Goal: Transaction & Acquisition: Download file/media

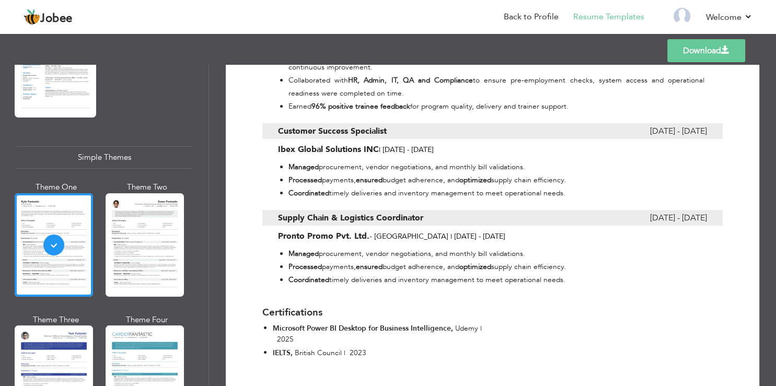
scroll to position [690, 0]
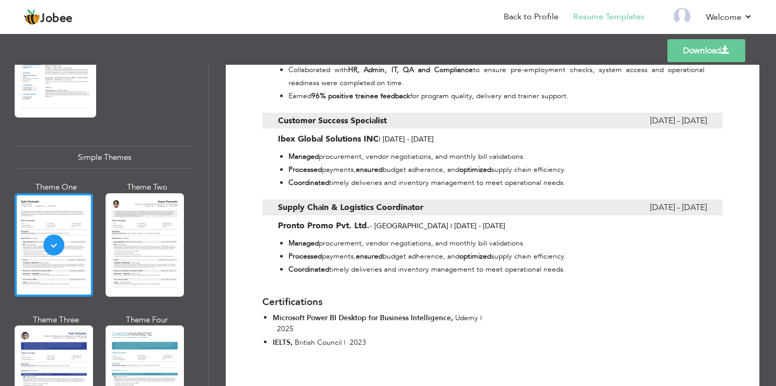
click at [488, 222] on div "Supply Chain & Logistics Coordinator [DATE] - [DATE] Pronto Promo Pvt. Ltd. - […" at bounding box center [492, 216] width 460 height 32
click at [538, 249] on li "Managed procurement, vendor negotiations, and monthly bill validations." at bounding box center [496, 243] width 416 height 13
click at [419, 199] on div "Supply Chain & Logistics Coordinator [DATE] - [DATE] Pronto Promo Pvt. Ltd. - […" at bounding box center [492, 232] width 476 height 87
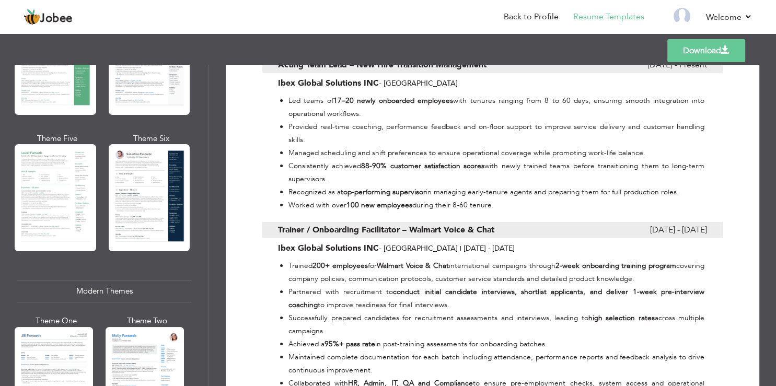
scroll to position [0, 0]
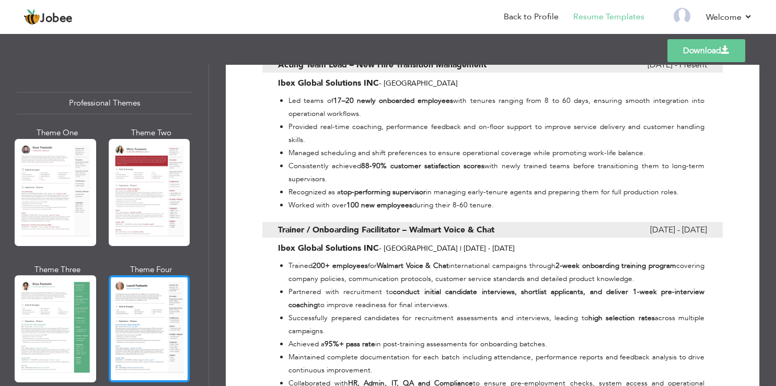
click at [131, 297] on div at bounding box center [149, 328] width 81 height 107
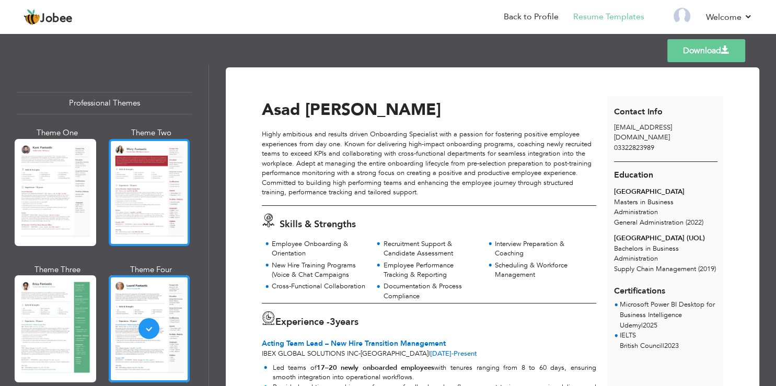
click at [147, 184] on div at bounding box center [149, 192] width 81 height 107
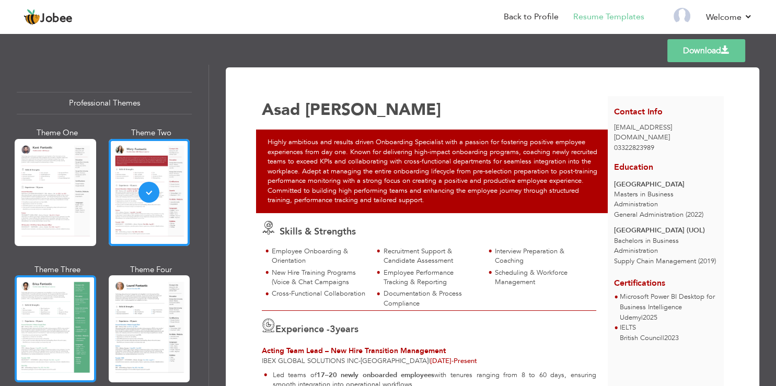
click at [41, 302] on div at bounding box center [55, 328] width 81 height 107
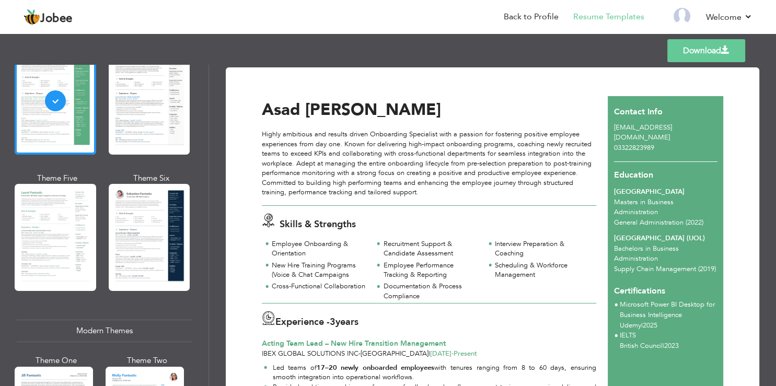
scroll to position [251, 0]
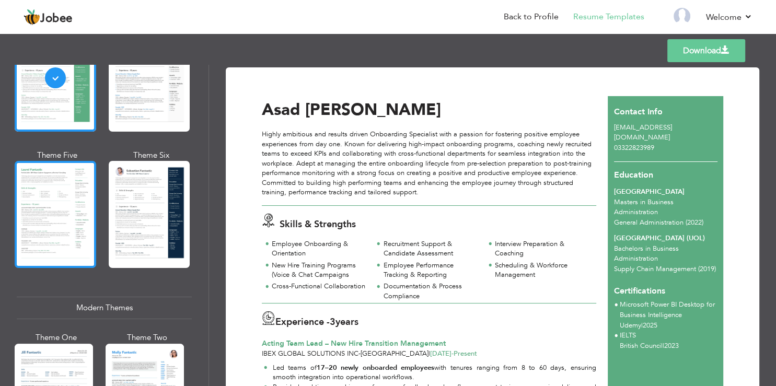
click at [69, 189] on div at bounding box center [55, 214] width 81 height 107
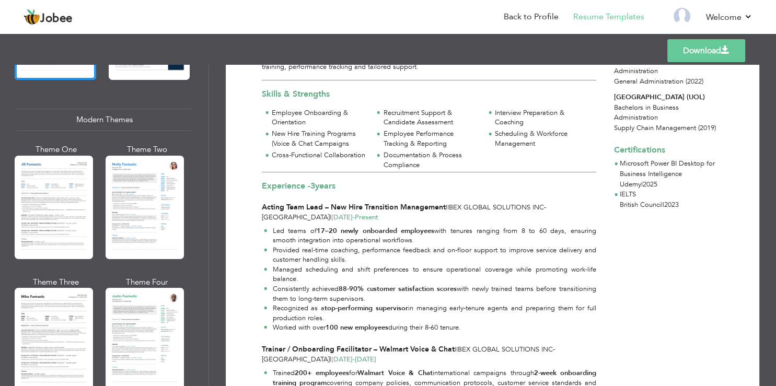
scroll to position [0, 0]
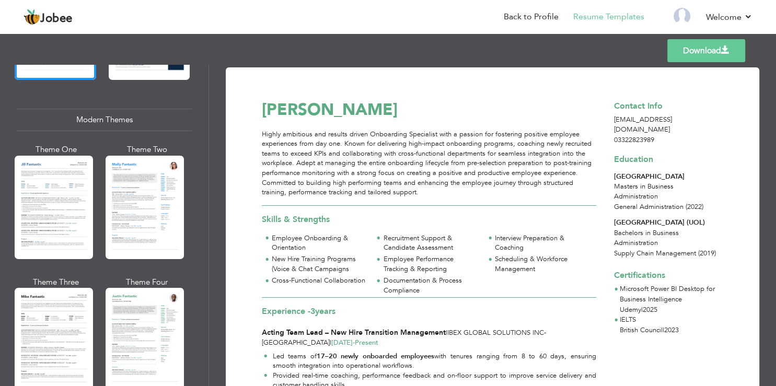
click at [684, 51] on link "Download" at bounding box center [706, 50] width 78 height 23
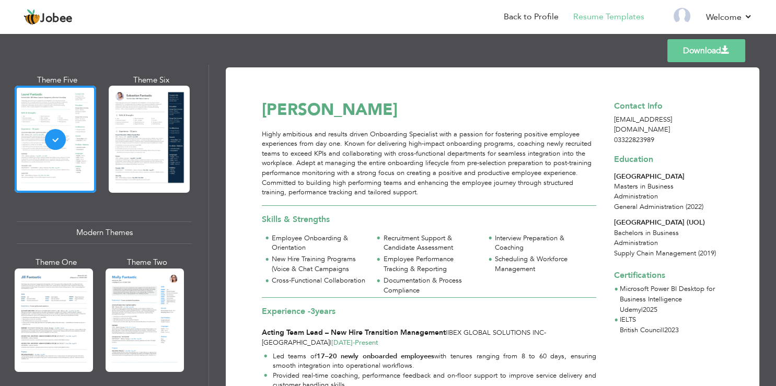
scroll to position [313, 0]
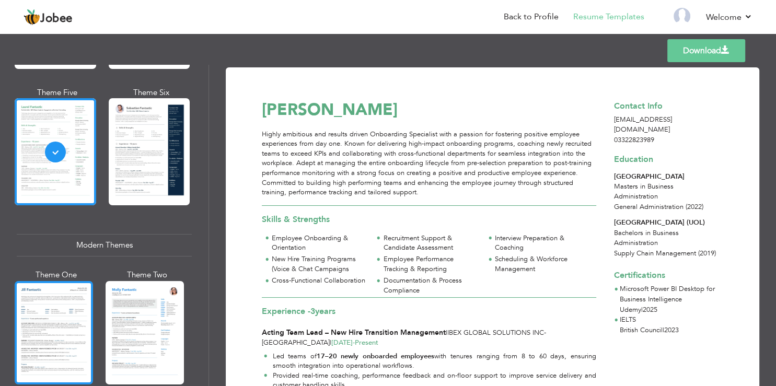
click at [60, 282] on div at bounding box center [54, 332] width 78 height 103
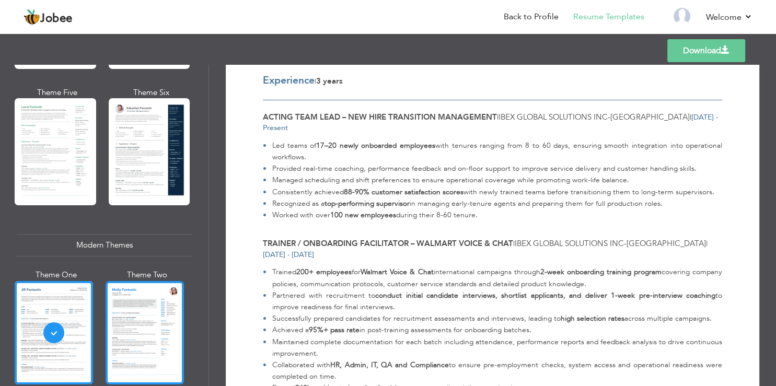
scroll to position [502, 0]
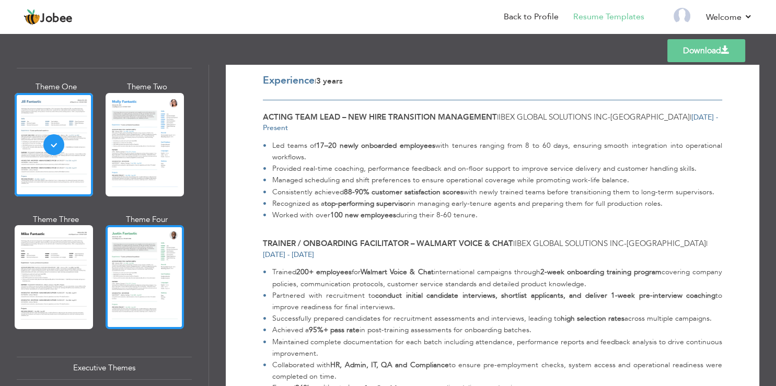
click at [139, 248] on div at bounding box center [145, 276] width 78 height 103
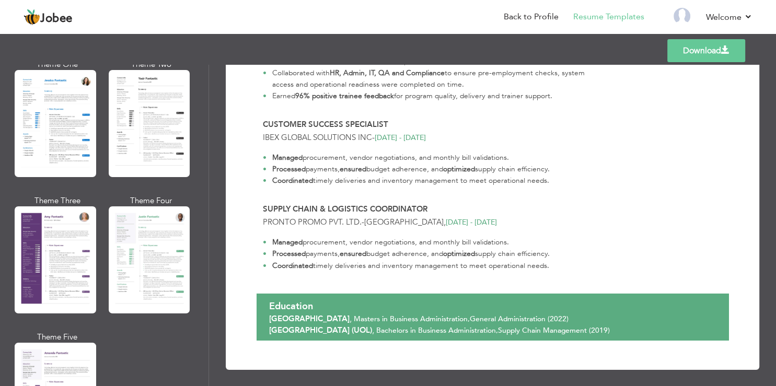
scroll to position [815, 0]
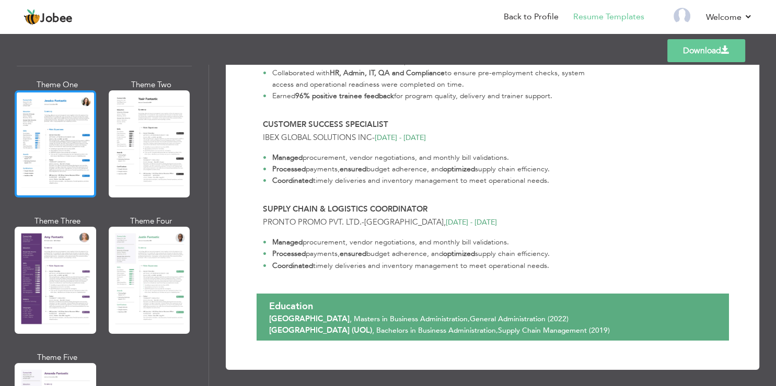
click at [38, 147] on div at bounding box center [55, 143] width 81 height 107
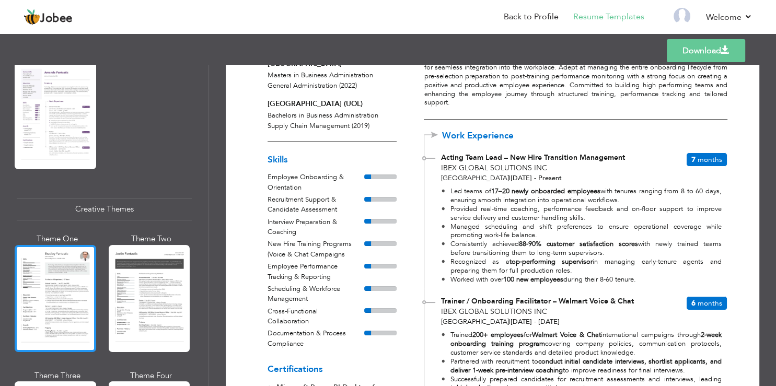
scroll to position [1128, 0]
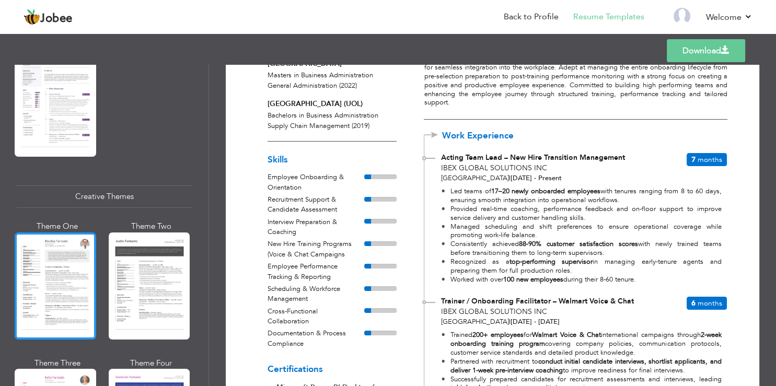
click at [49, 267] on div at bounding box center [55, 285] width 81 height 107
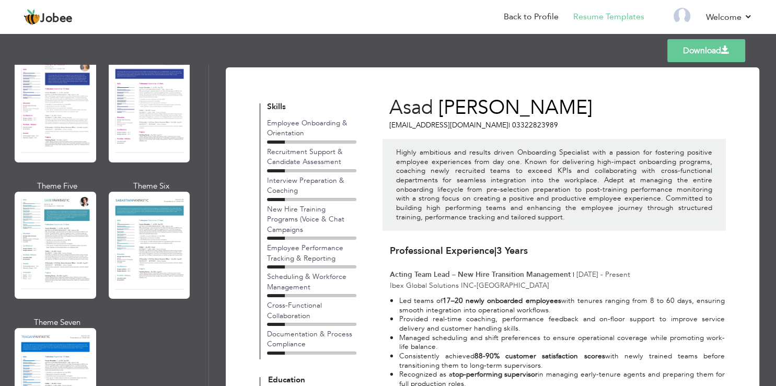
scroll to position [1630, 0]
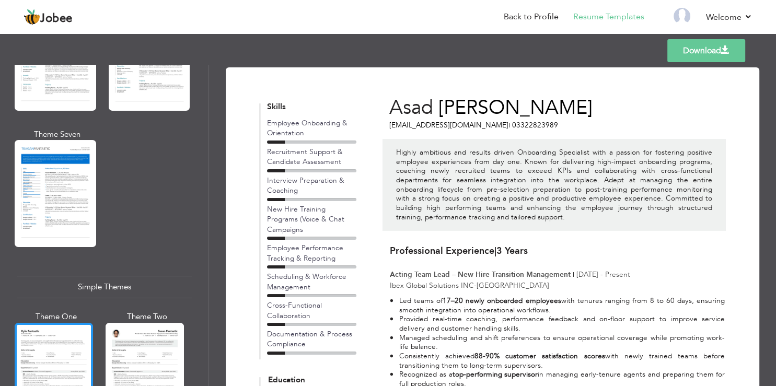
click at [39, 323] on div at bounding box center [54, 374] width 78 height 103
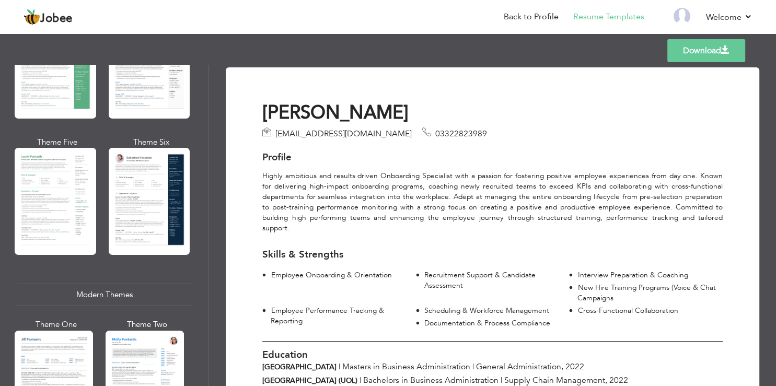
scroll to position [63, 0]
